Goal: Navigation & Orientation: Find specific page/section

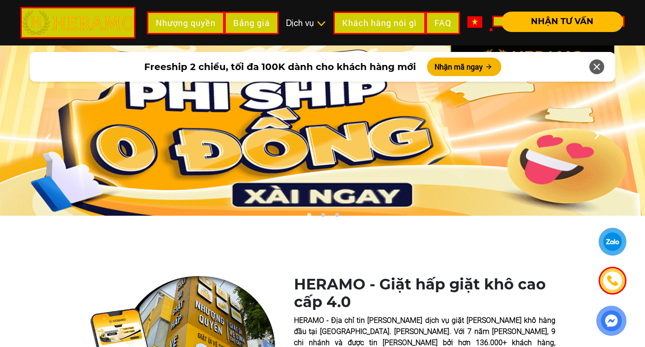
click at [478, 26] on img at bounding box center [474, 22] width 15 height 12
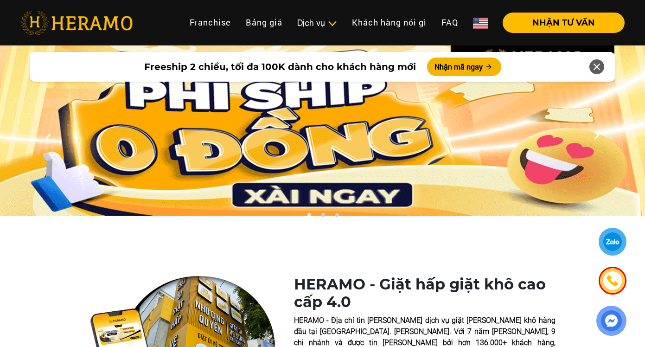
click at [481, 26] on img at bounding box center [480, 24] width 15 height 12
click at [480, 25] on img at bounding box center [480, 24] width 15 height 12
